Goal: Information Seeking & Learning: Learn about a topic

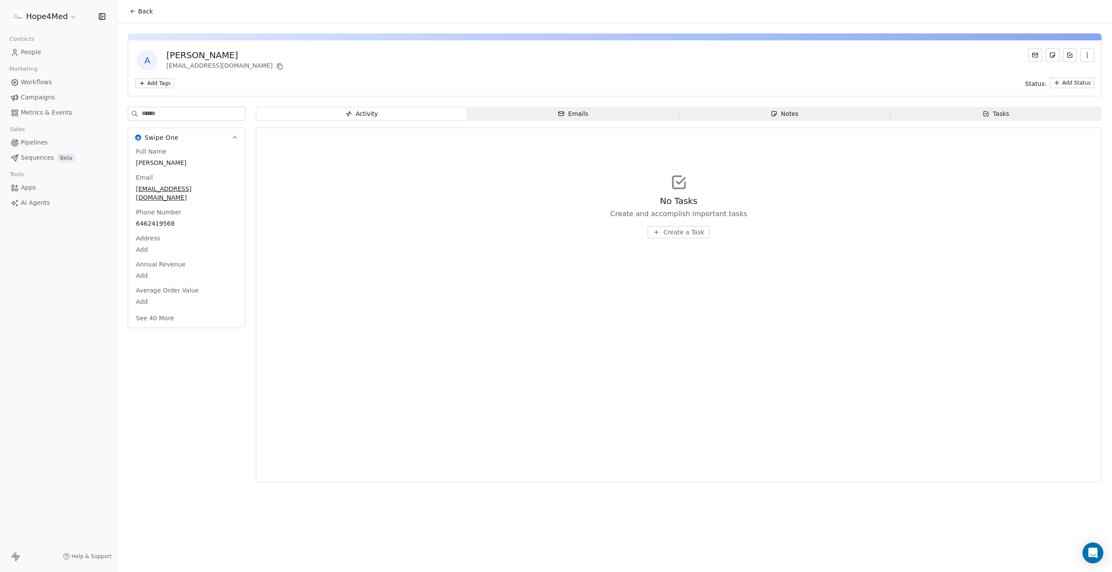
click at [135, 13] on icon at bounding box center [132, 11] width 7 height 7
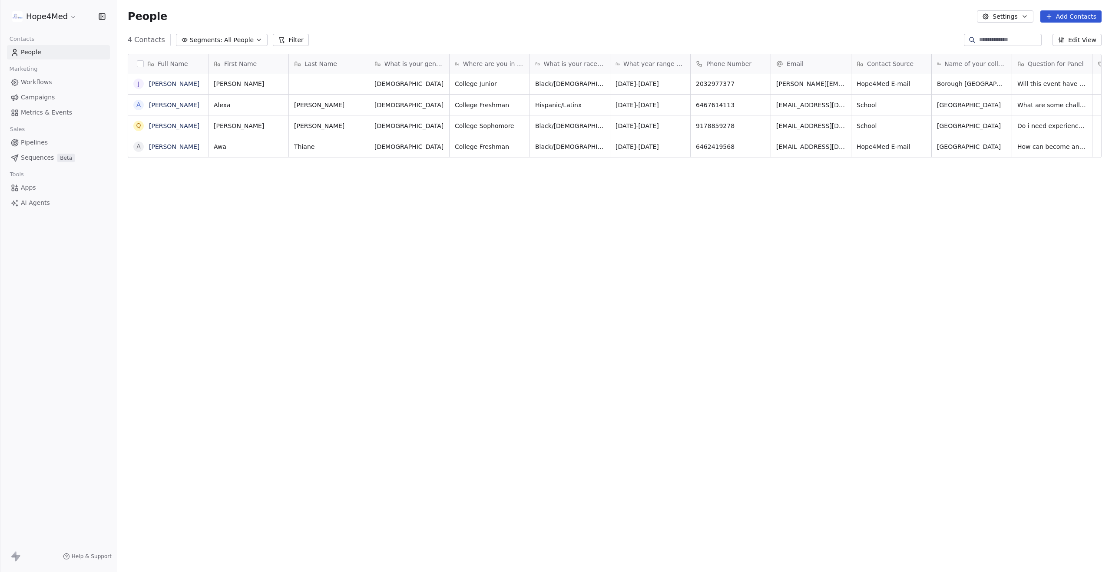
scroll to position [503, 994]
click at [155, 84] on link "Jadin" at bounding box center [174, 83] width 50 height 7
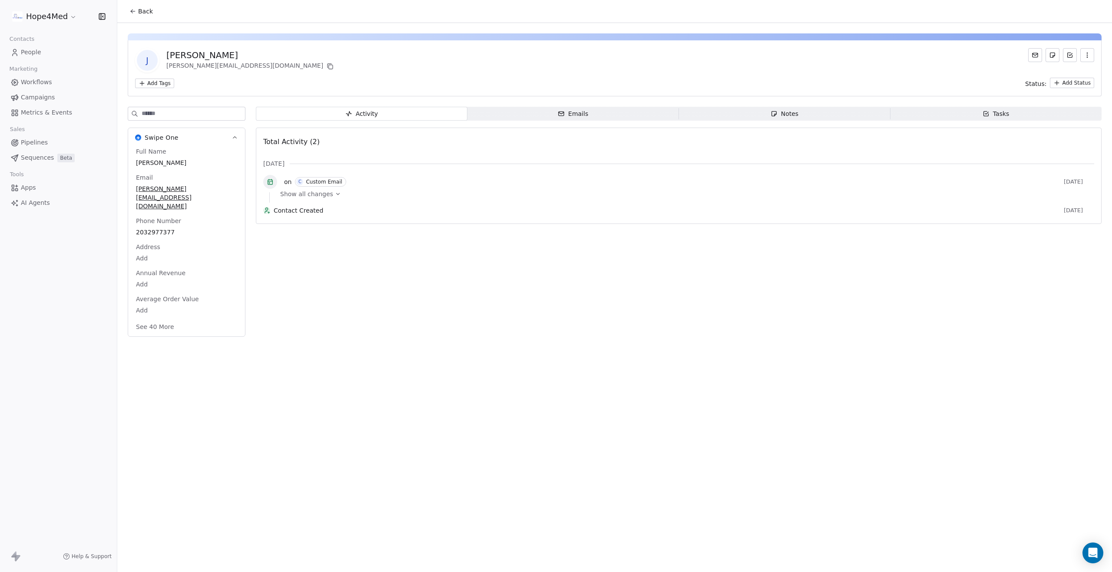
click at [140, 14] on span "Back" at bounding box center [145, 11] width 15 height 9
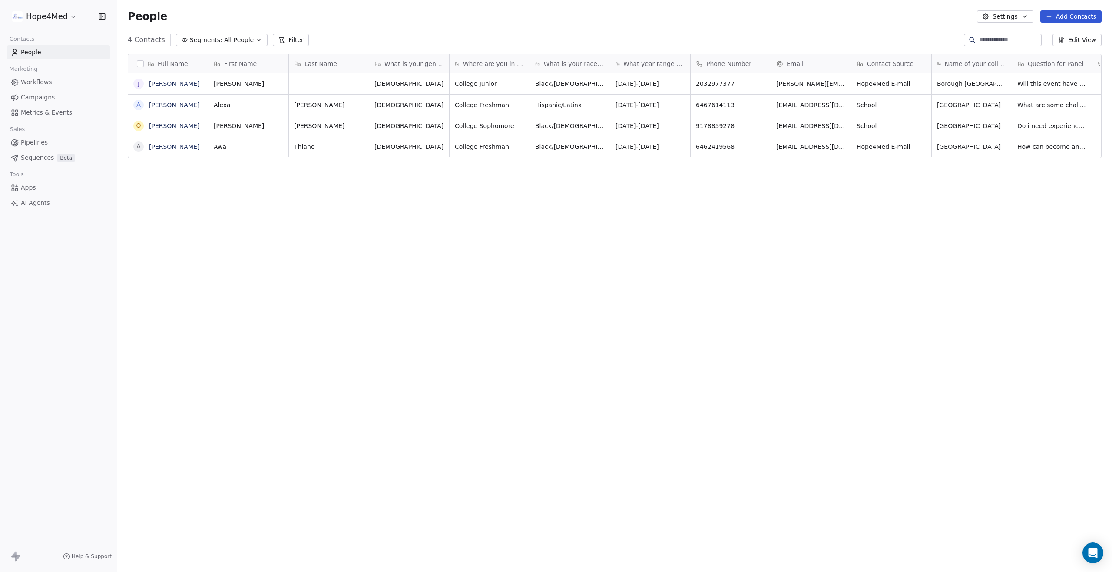
scroll to position [503, 994]
click at [170, 106] on link "Alexa Torres" at bounding box center [174, 105] width 50 height 7
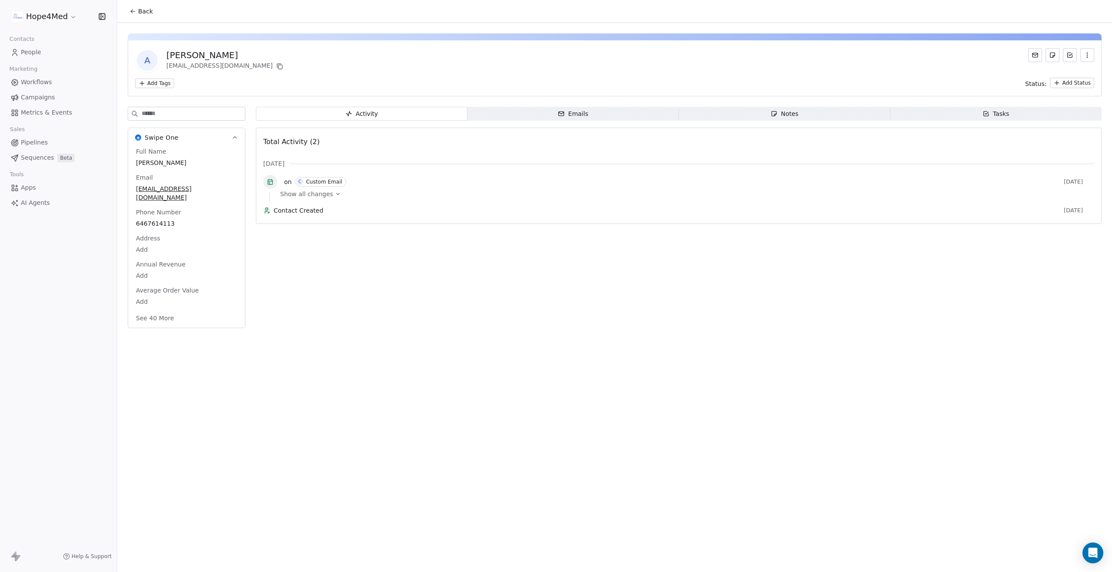
click at [132, 12] on icon at bounding box center [132, 12] width 2 height 2
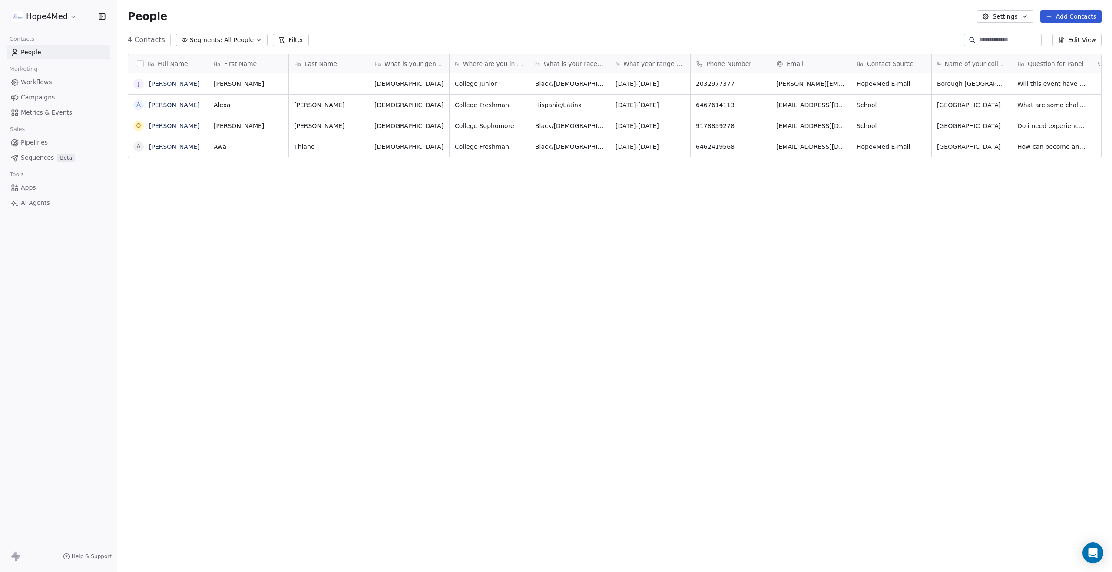
scroll to position [503, 994]
click at [178, 128] on link "Quanisha Clark" at bounding box center [174, 125] width 50 height 7
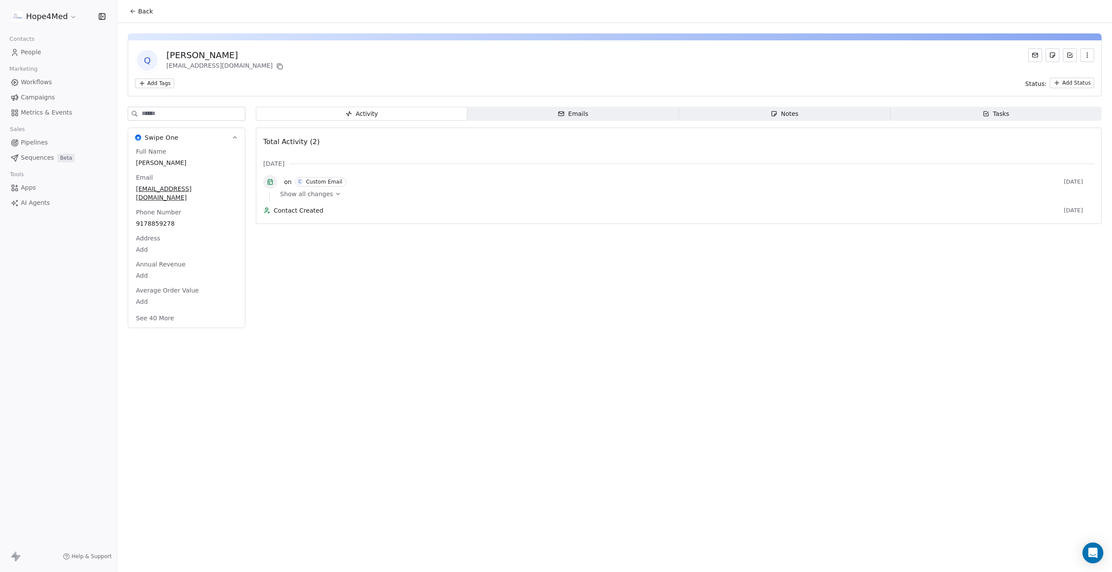
click at [139, 13] on span "Back" at bounding box center [145, 11] width 15 height 9
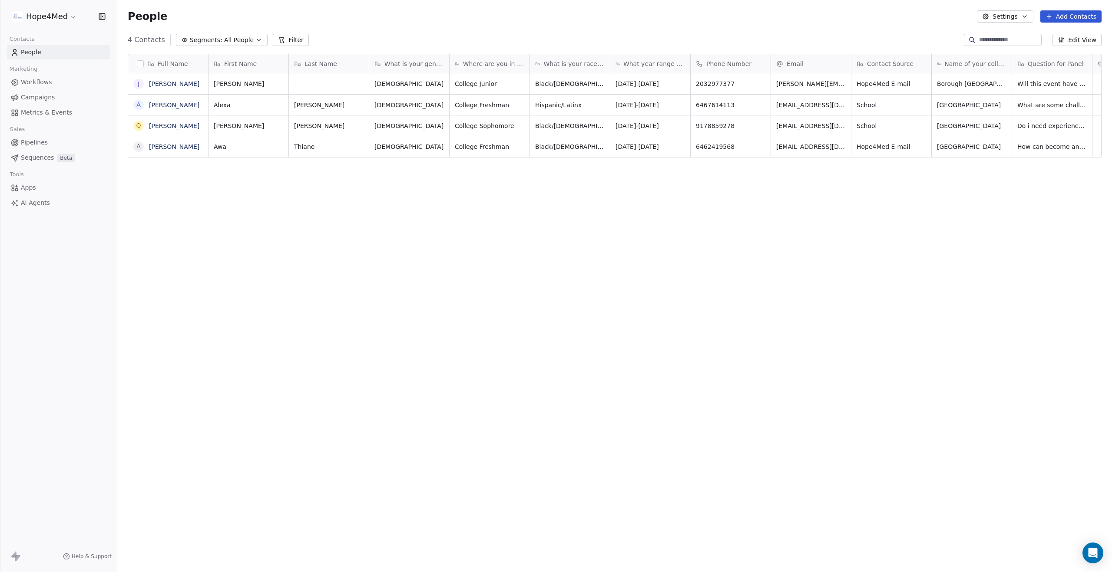
scroll to position [503, 994]
click at [168, 149] on link "[PERSON_NAME]" at bounding box center [174, 146] width 50 height 7
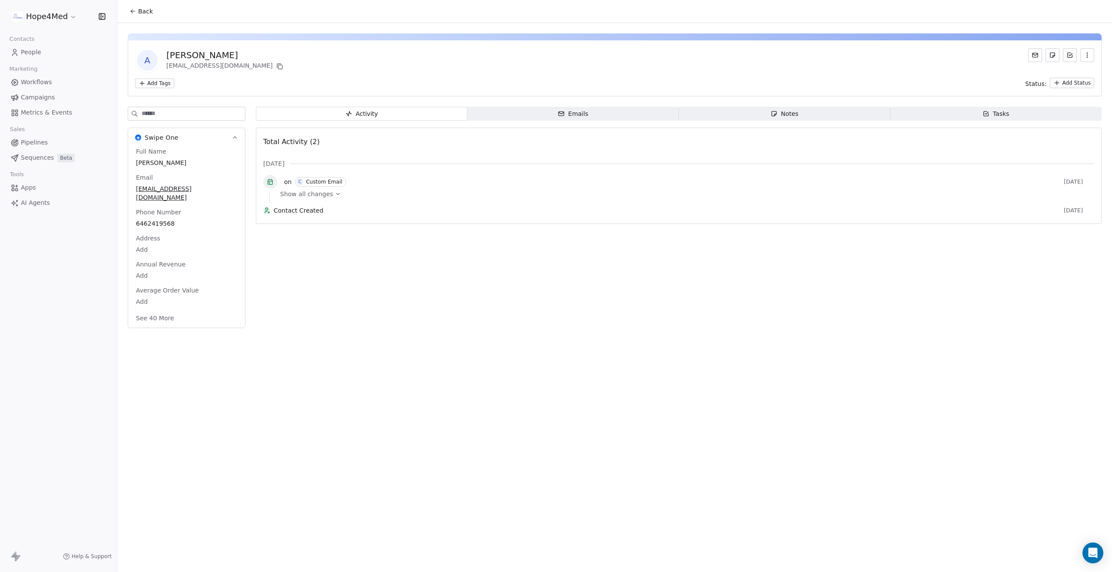
click at [327, 193] on span "Show all changes" at bounding box center [306, 194] width 53 height 9
